Goal: Find specific page/section: Find specific page/section

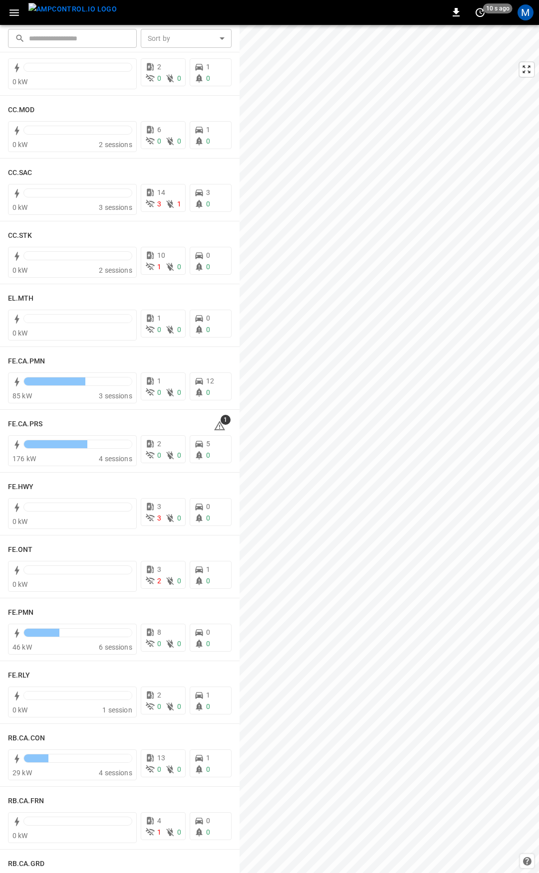
scroll to position [664, 0]
click at [24, 610] on h6 "FE.PMN" at bounding box center [21, 611] width 26 height 11
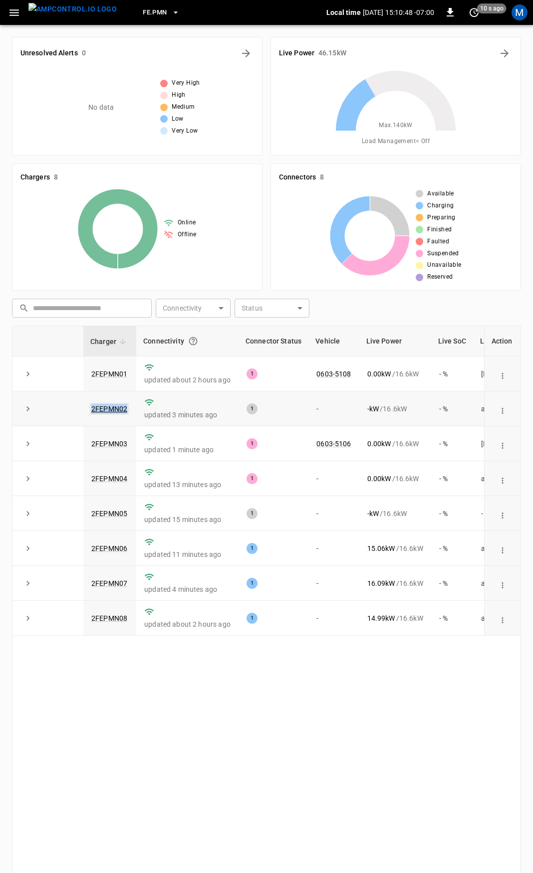
drag, startPoint x: 129, startPoint y: 410, endPoint x: 92, endPoint y: 413, distance: 37.0
click at [92, 413] on td "2FEPMN02" at bounding box center [109, 409] width 53 height 35
copy link "2FEPMN02"
click at [128, 404] on link "2FEPMN02" at bounding box center [109, 409] width 40 height 12
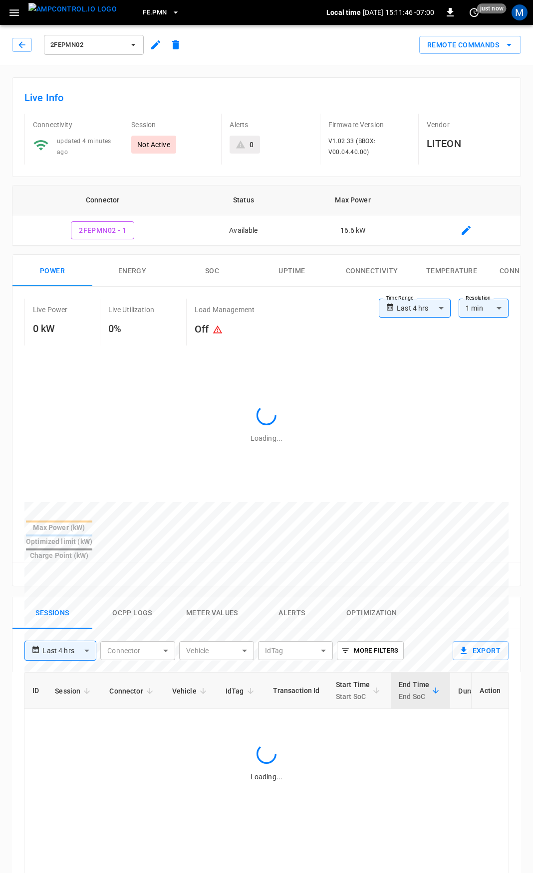
click at [133, 673] on div at bounding box center [253, 749] width 459 height 153
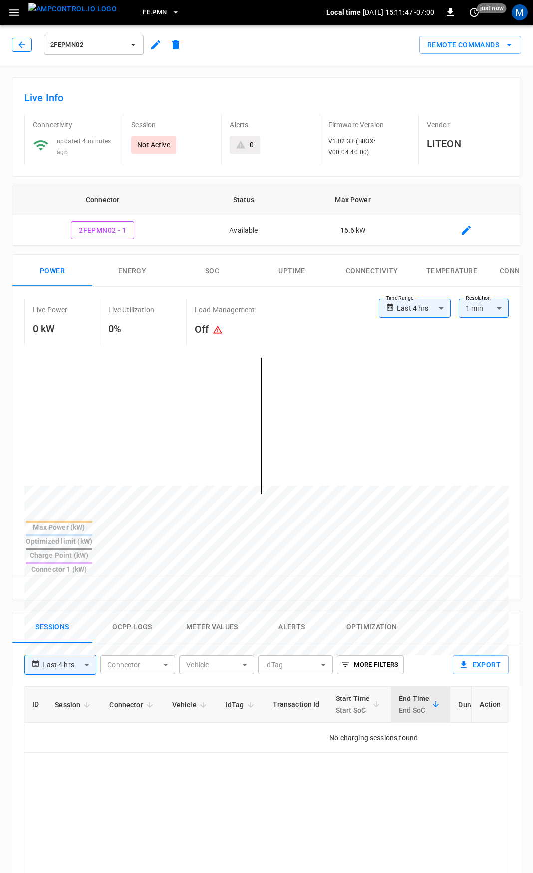
click at [27, 48] on button "button" at bounding box center [22, 45] width 20 height 14
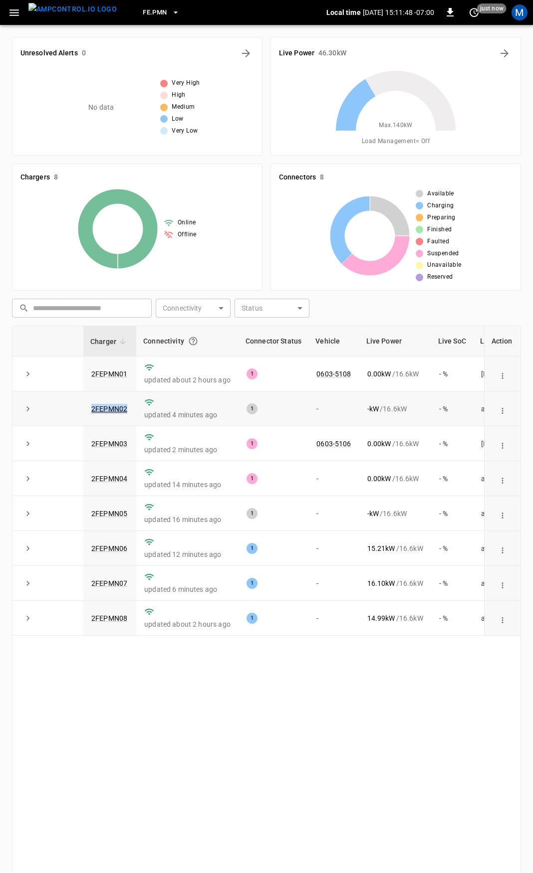
drag, startPoint x: 130, startPoint y: 412, endPoint x: 89, endPoint y: 410, distance: 41.0
click at [89, 410] on td "2FEPMN02" at bounding box center [109, 409] width 53 height 35
copy link "2FEPMN02"
click at [113, 404] on link "2FEPMN02" at bounding box center [109, 409] width 40 height 12
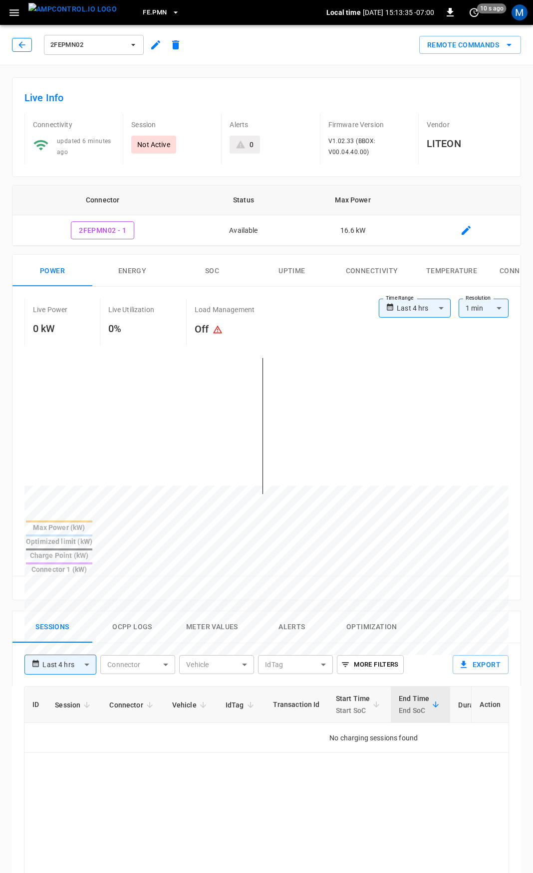
click at [15, 39] on button "button" at bounding box center [22, 45] width 20 height 14
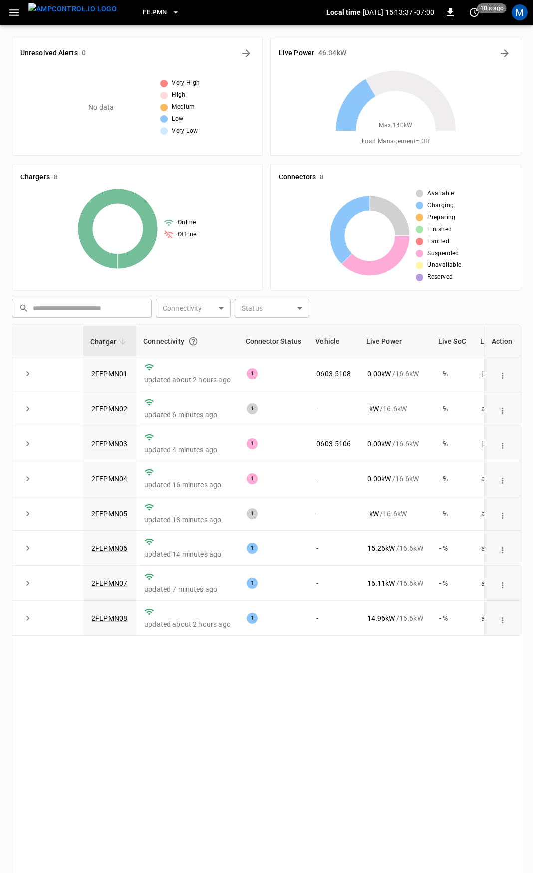
click at [14, 13] on icon "button" at bounding box center [14, 12] width 12 height 12
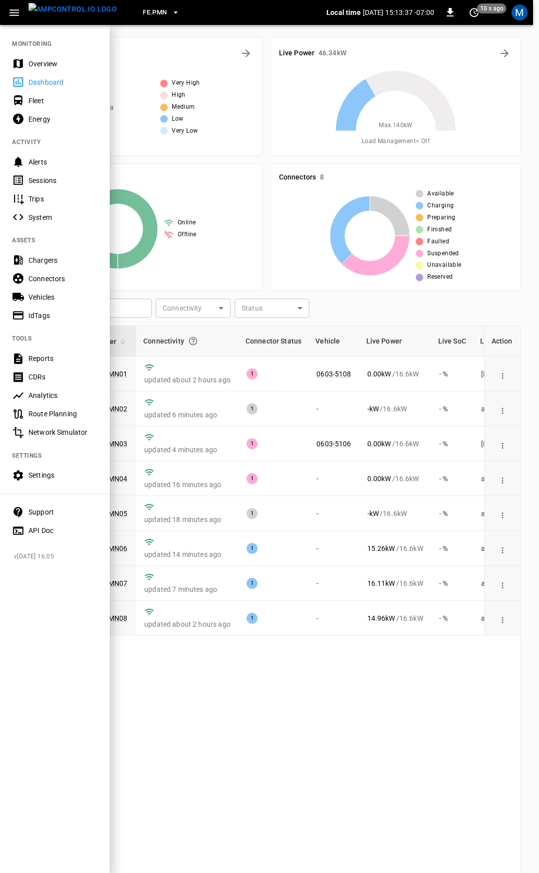
click at [42, 54] on nav "MONITORING Overview Dashboard Fleet Energy ACTIVITY Alerts Sessions Trips Syste…" at bounding box center [55, 284] width 110 height 520
click at [47, 61] on div "Overview" at bounding box center [62, 64] width 69 height 10
